Goal: Task Accomplishment & Management: Use online tool/utility

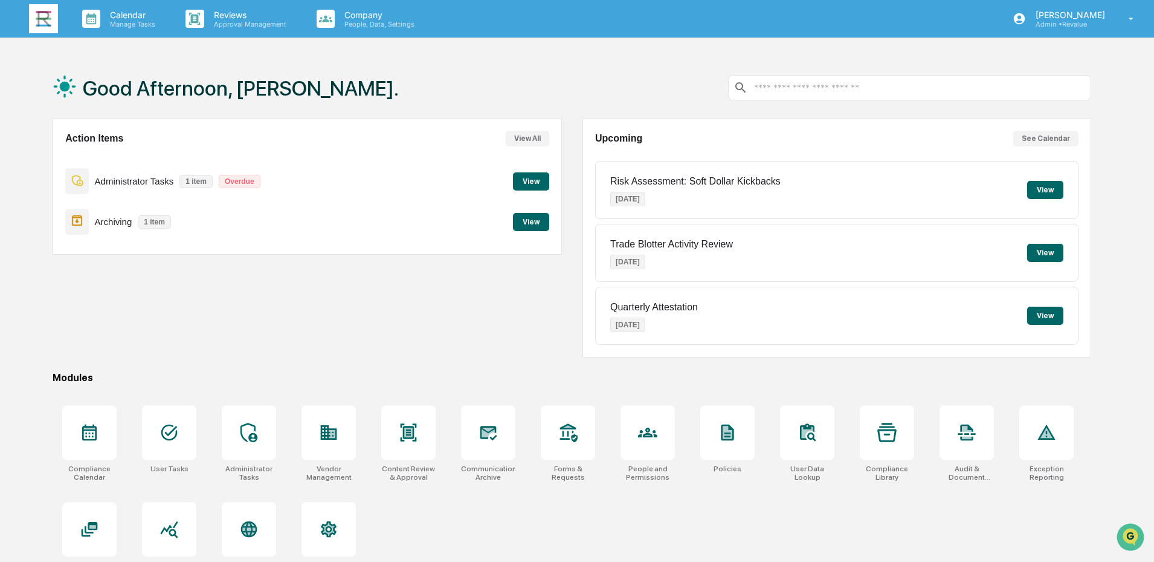
click at [534, 220] on button "View" at bounding box center [531, 222] width 36 height 18
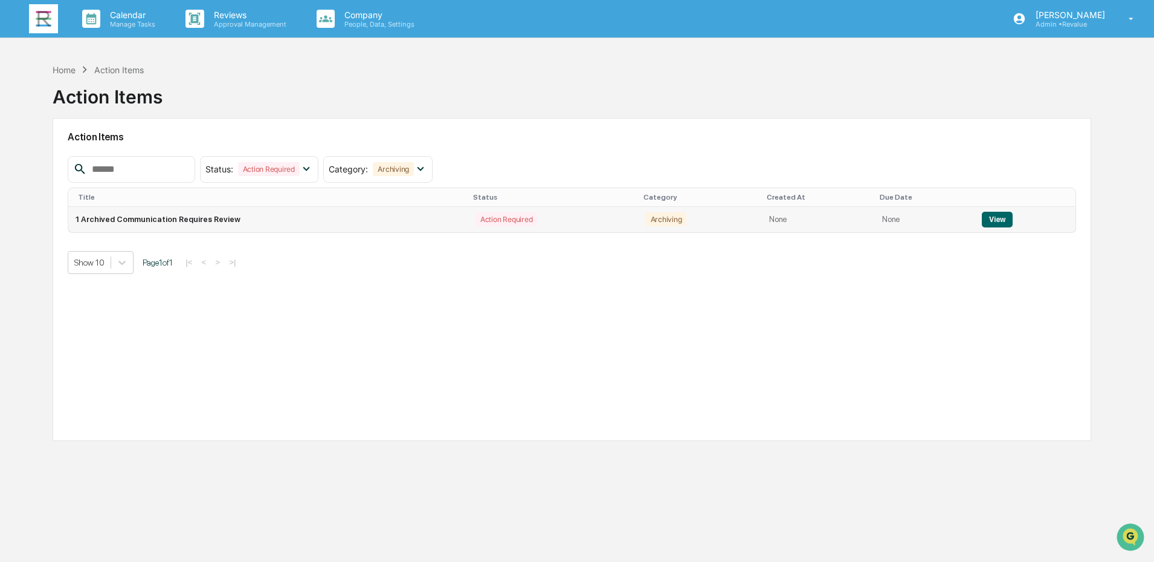
click at [986, 219] on button "View" at bounding box center [997, 220] width 31 height 16
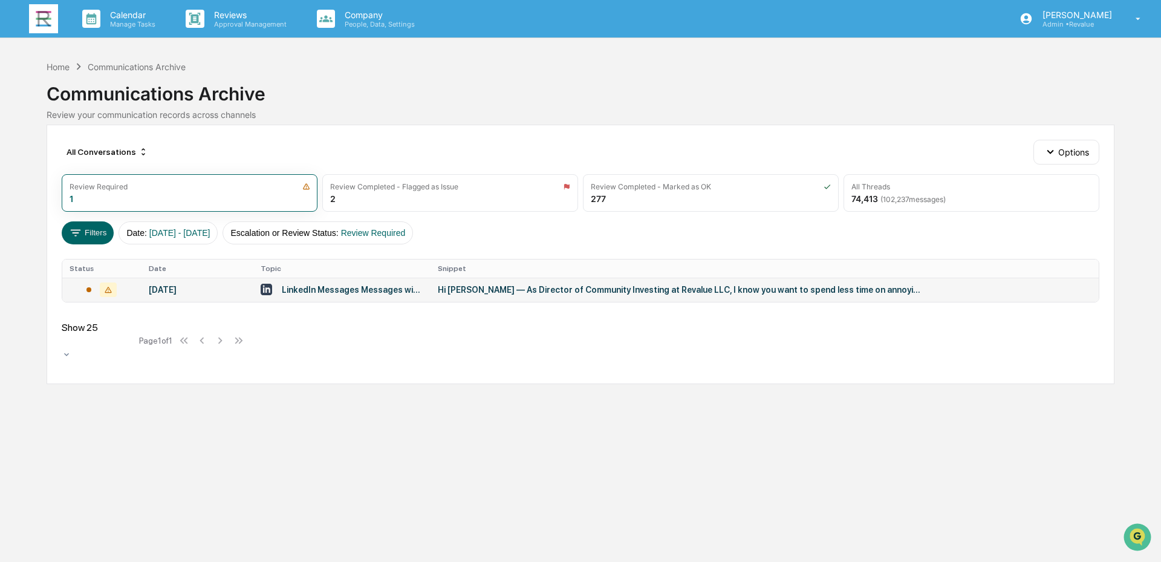
click at [358, 296] on td "LinkedIn Messages Messages with [PERSON_NAME], [PERSON_NAME]" at bounding box center [341, 289] width 177 height 24
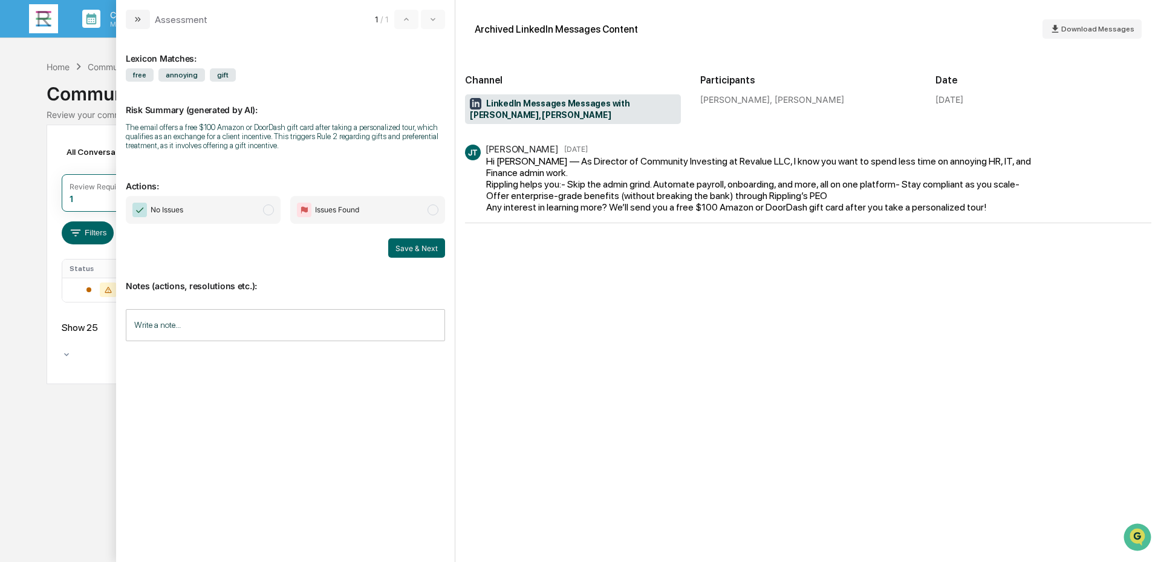
click at [192, 212] on span "No Issues" at bounding box center [203, 210] width 155 height 28
click at [419, 242] on button "Save & Next" at bounding box center [416, 247] width 57 height 19
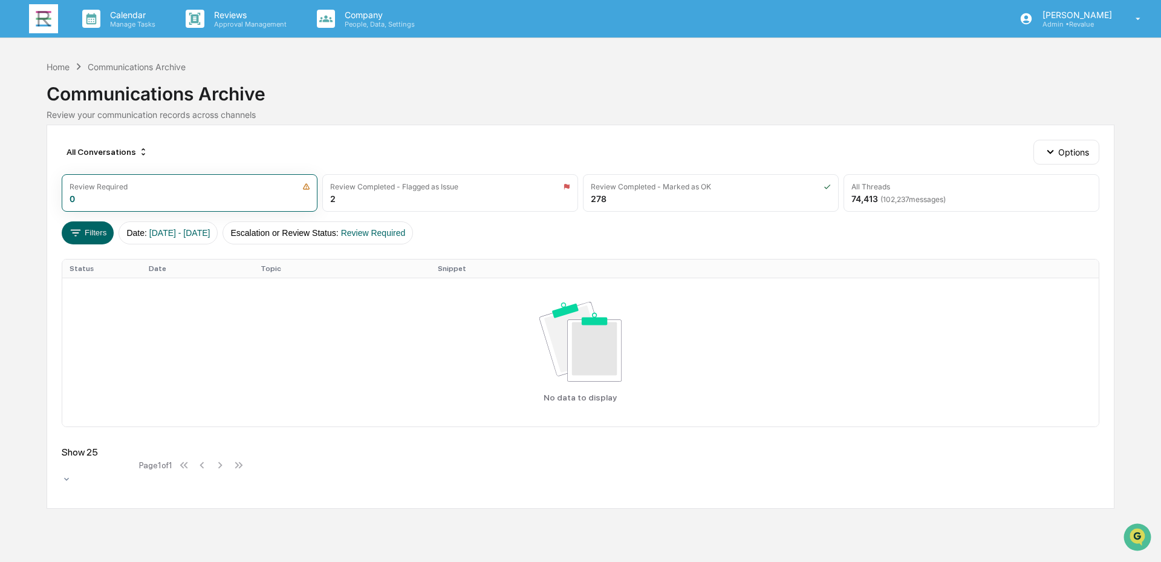
click at [45, 24] on img at bounding box center [43, 18] width 29 height 29
